Goal: Entertainment & Leisure: Consume media (video, audio)

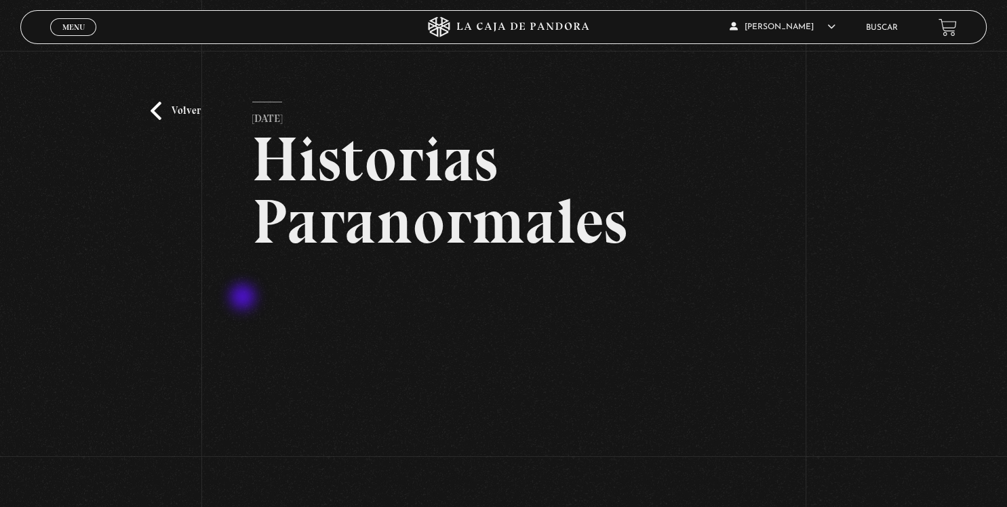
scroll to position [71, 0]
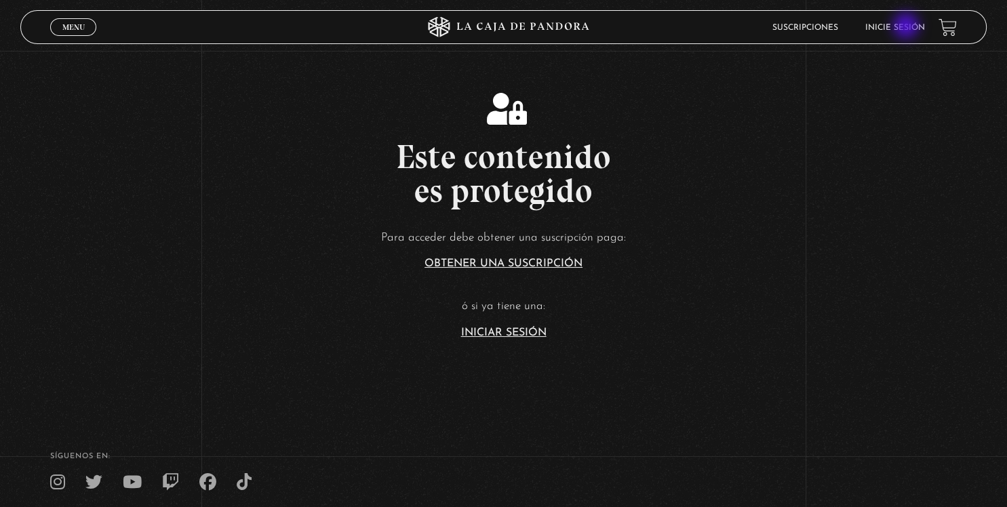
click at [906, 28] on link "Inicie sesión" at bounding box center [895, 28] width 60 height 8
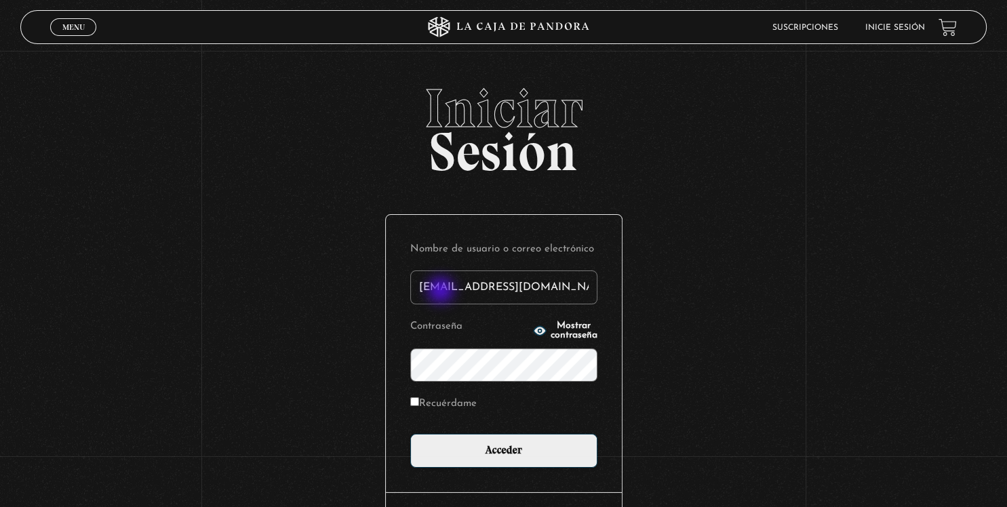
type input "stevensr15@hotmail.com"
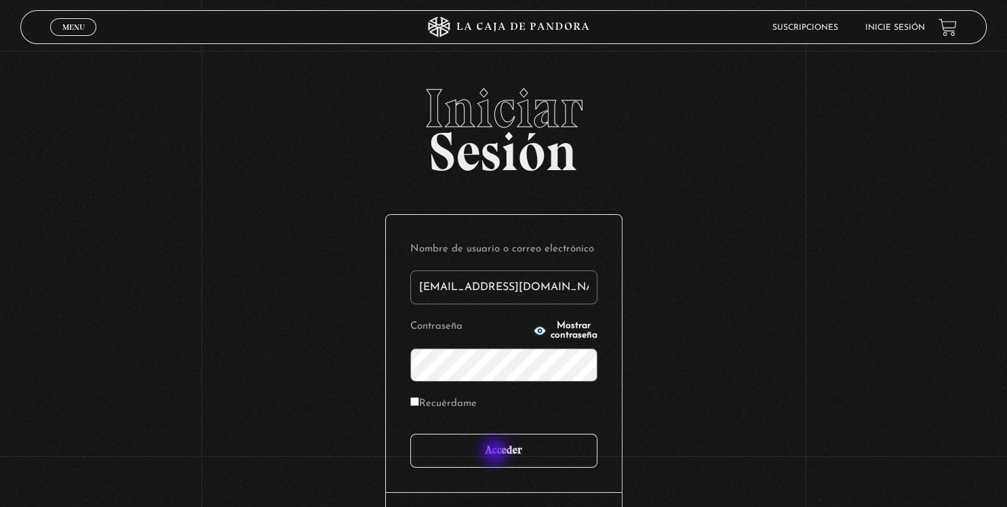
click at [496, 454] on input "Acceder" at bounding box center [503, 451] width 187 height 34
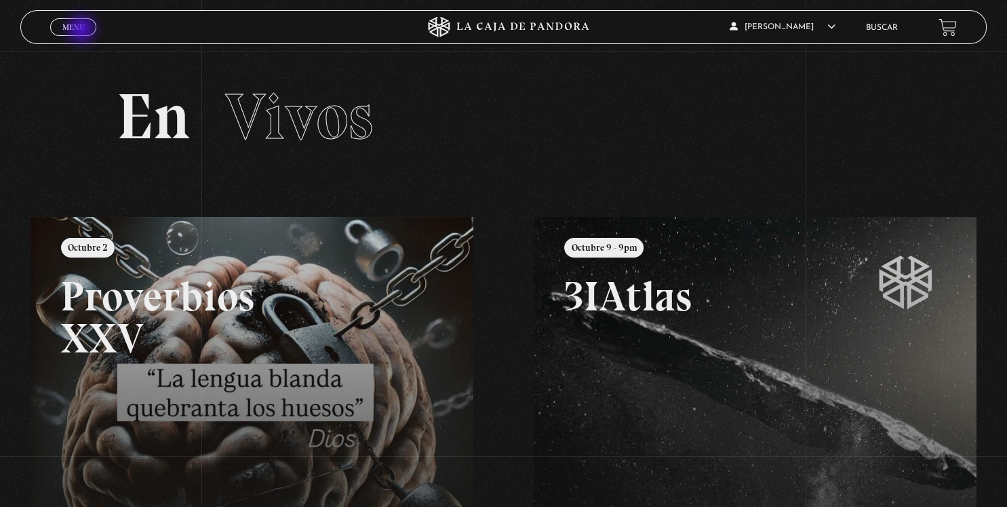
click at [83, 31] on span "Menu" at bounding box center [73, 27] width 22 height 8
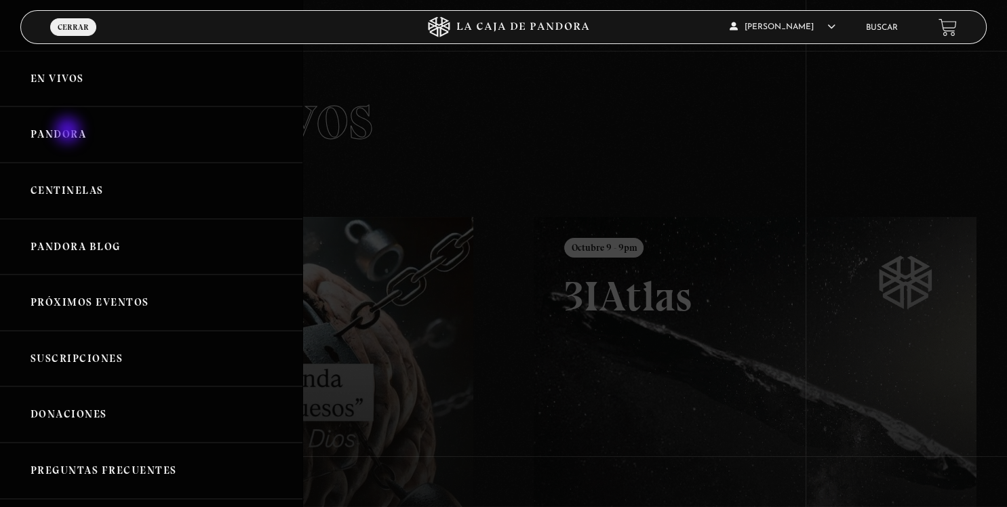
click at [69, 132] on link "Pandora" at bounding box center [151, 134] width 302 height 56
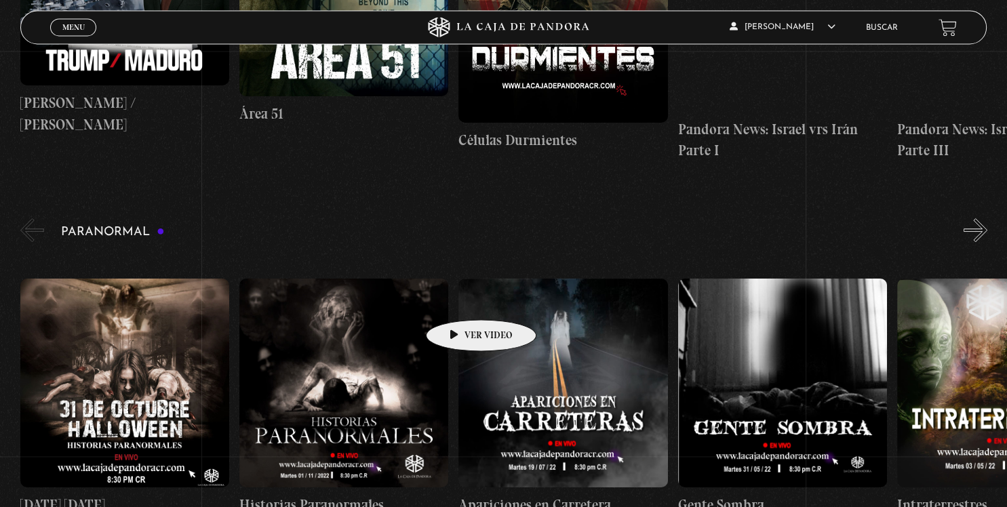
scroll to position [501, 0]
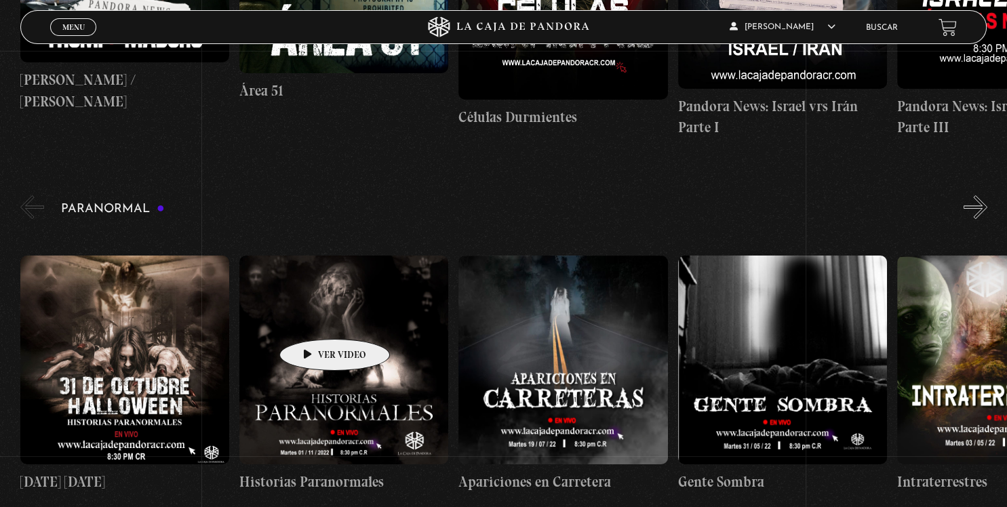
click at [313, 319] on figure at bounding box center [343, 360] width 209 height 209
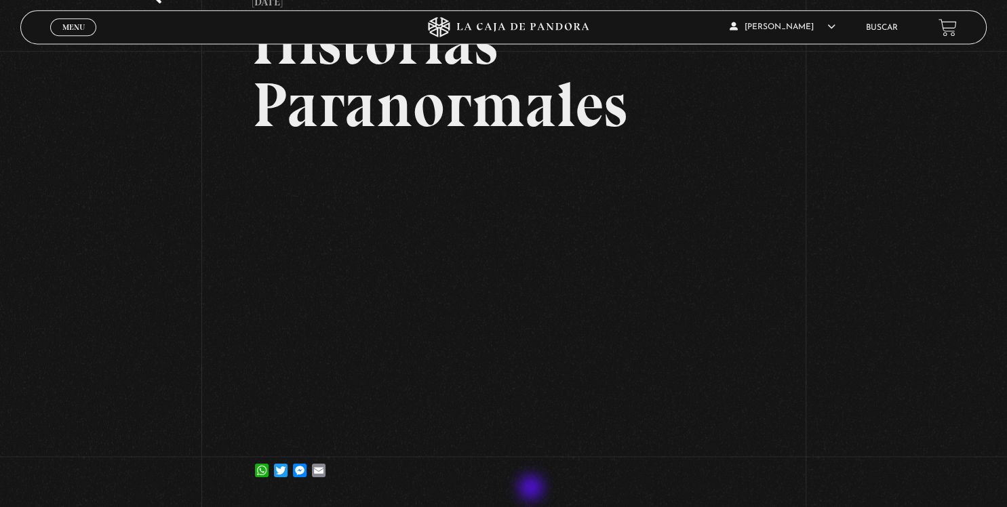
scroll to position [143, 0]
